Goal: Check status: Check status

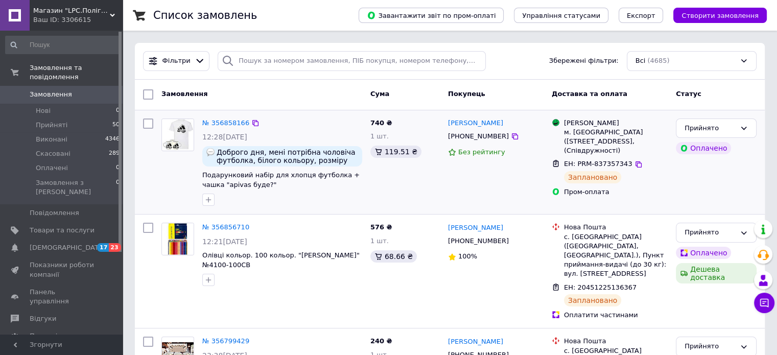
click at [211, 117] on div "№ 356858166" at bounding box center [225, 123] width 49 height 12
click at [218, 120] on link "№ 356858166" at bounding box center [225, 123] width 47 height 8
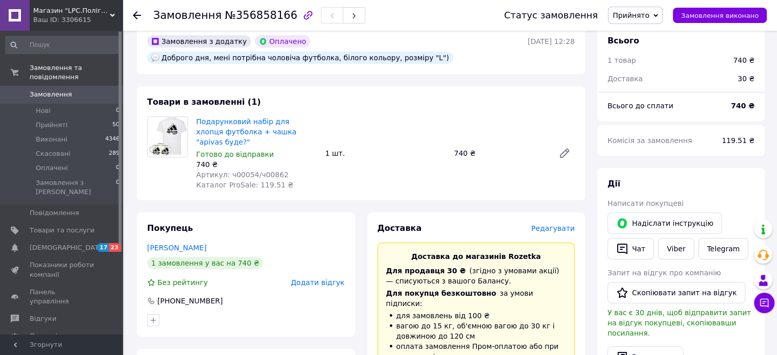
scroll to position [51, 0]
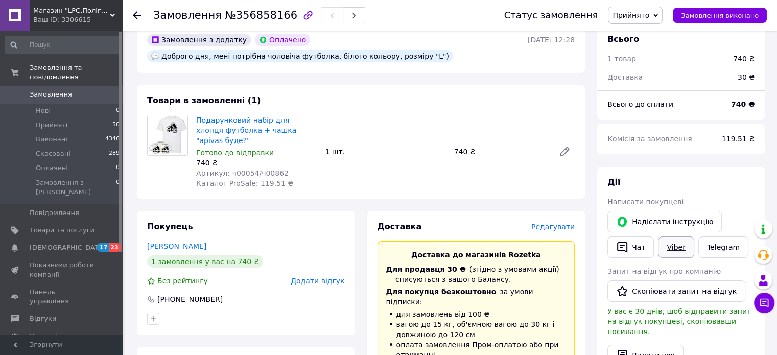
click at [688, 249] on link "Viber" at bounding box center [676, 246] width 36 height 21
click at [63, 90] on span "Замовлення" at bounding box center [51, 94] width 42 height 9
